Goal: Information Seeking & Learning: Learn about a topic

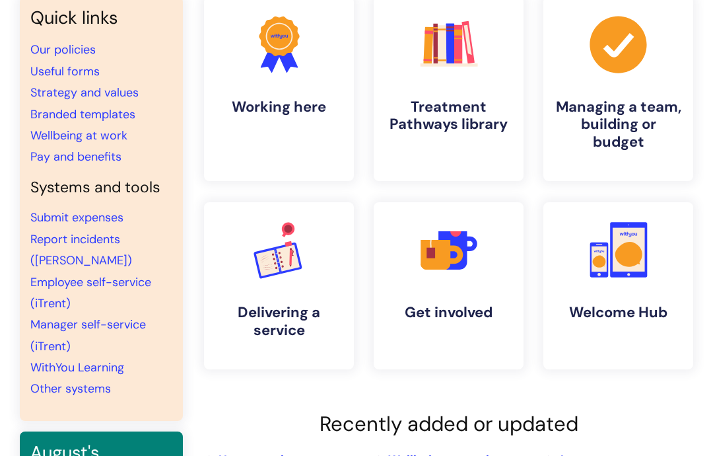
scroll to position [120, 0]
click at [88, 370] on link "WithYou Learning" at bounding box center [77, 368] width 94 height 16
click at [624, 283] on link ".cls-1{fill:#f89b22;}.cls-1,.cls-2,.cls-3{stroke-width:0px;}.cls-2{fill:#2d3cff…" at bounding box center [618, 285] width 150 height 167
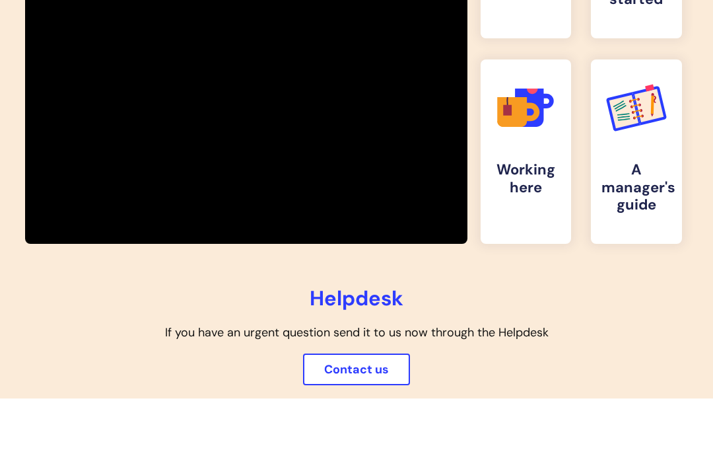
scroll to position [380, 0]
click at [537, 131] on icon ".cls-1{fill:#f89b22;}.cls-1,.cls-2,.cls-3,.cls-4,.cls-5{stroke-width:0px;}.cls-…" at bounding box center [525, 107] width 65 height 65
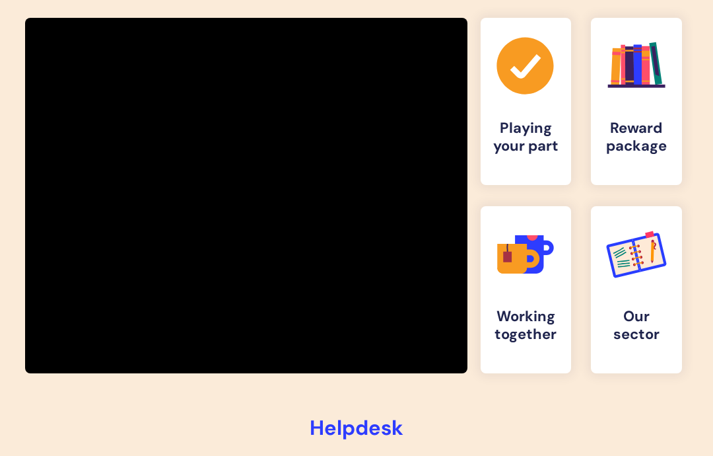
scroll to position [234, 0]
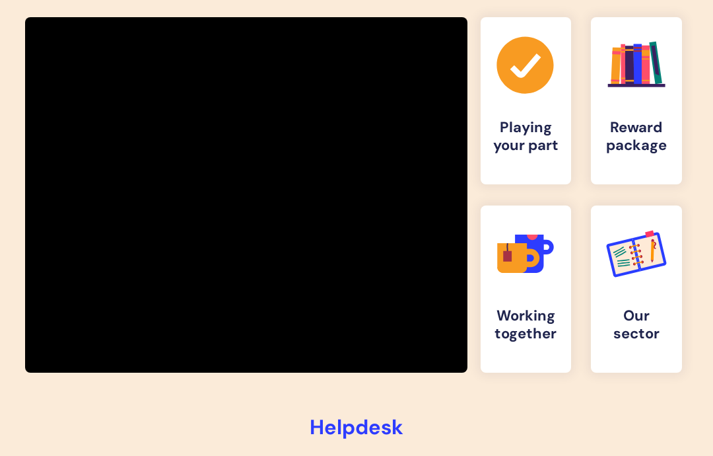
click at [605, 123] on h4 "Reward package" at bounding box center [636, 136] width 70 height 35
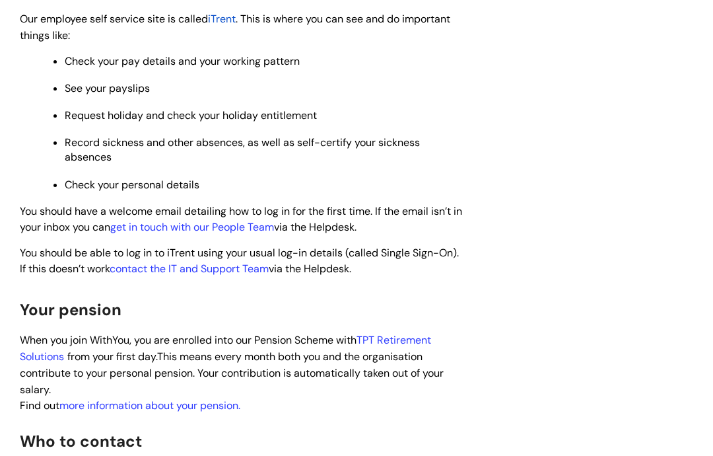
scroll to position [618, 0]
click at [417, 338] on span "TPT Retirement Solutions" at bounding box center [225, 348] width 411 height 30
